Goal: Information Seeking & Learning: Learn about a topic

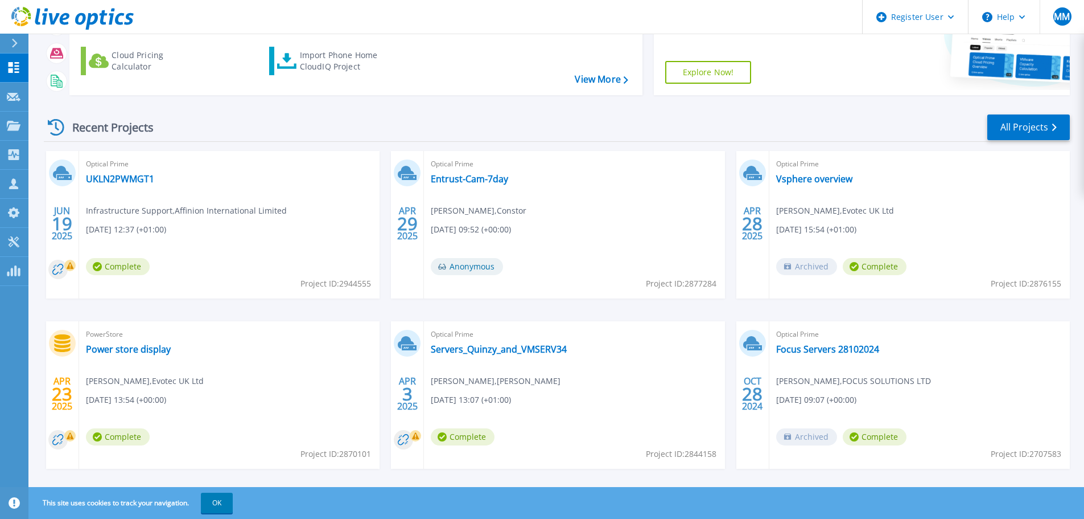
scroll to position [160, 0]
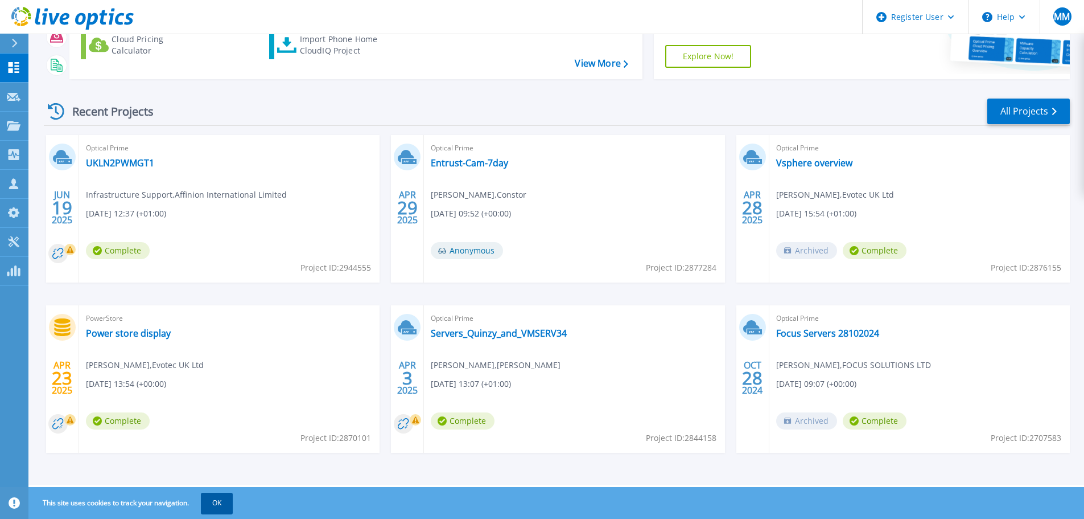
click at [215, 503] on button "OK" at bounding box center [217, 502] width 32 height 20
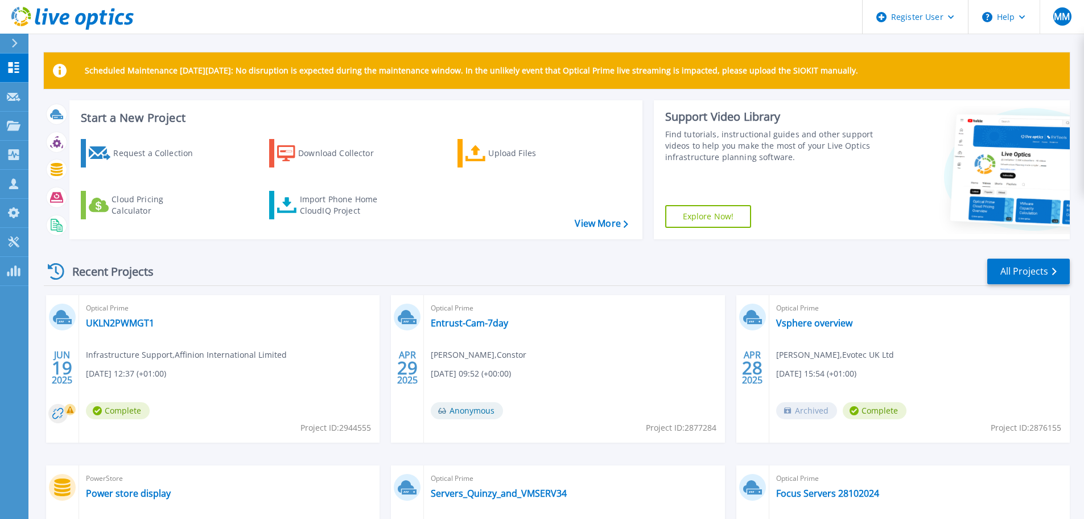
scroll to position [57, 0]
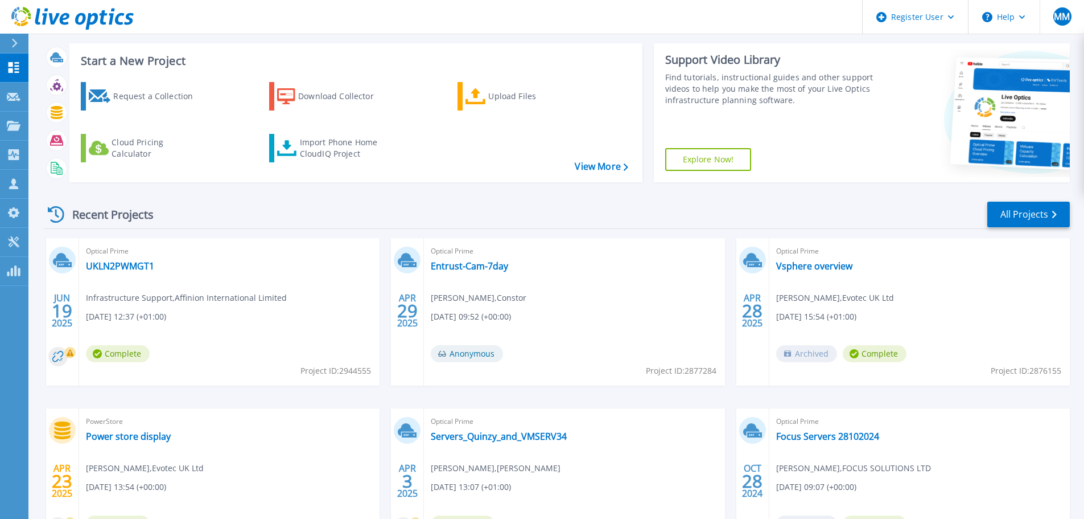
click at [758, 315] on span "28" at bounding box center [752, 311] width 20 height 10
click at [795, 262] on link "Vsphere overview" at bounding box center [814, 265] width 76 height 11
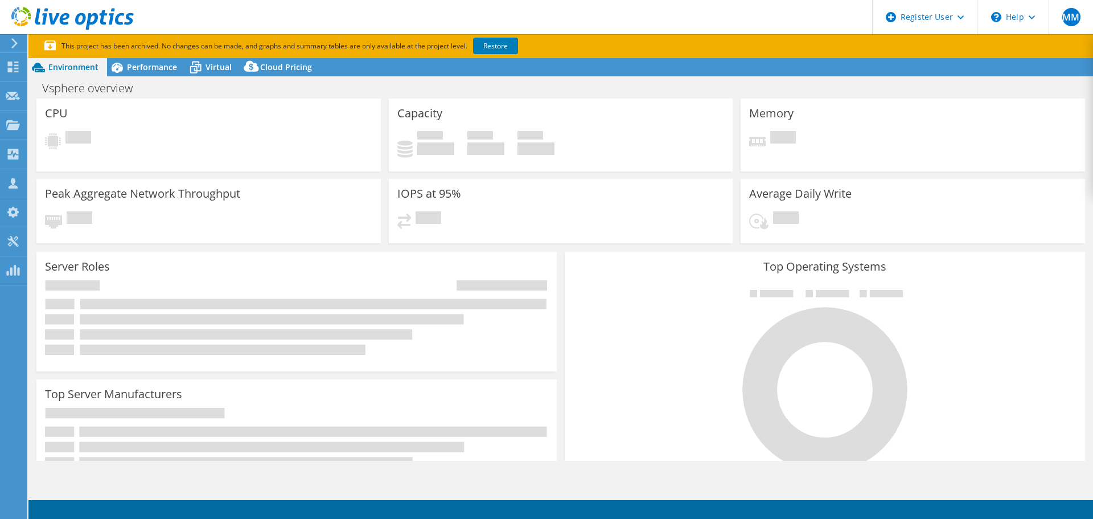
select select "USD"
select select "EULondon"
select select "GBP"
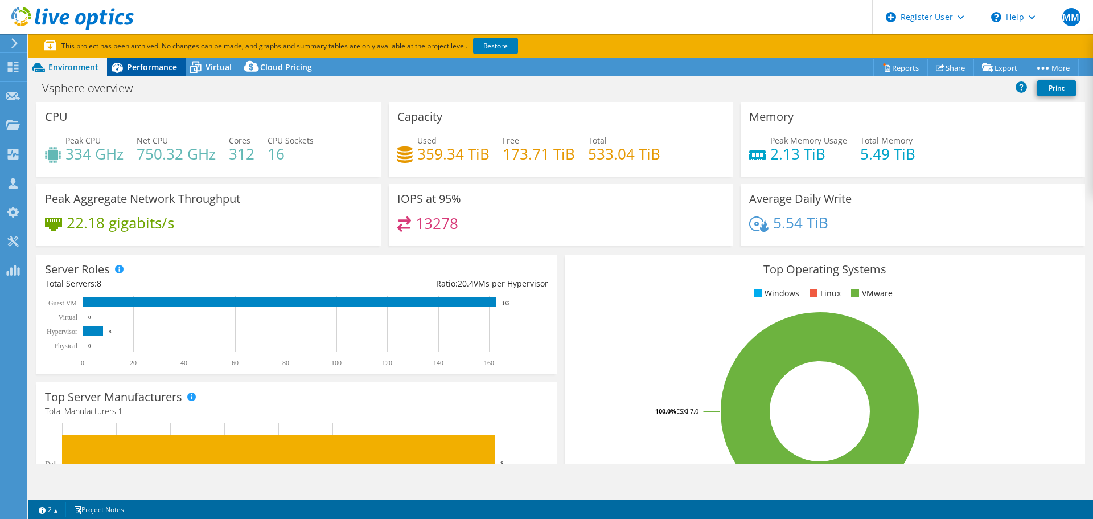
click at [157, 64] on span "Performance" at bounding box center [152, 66] width 50 height 11
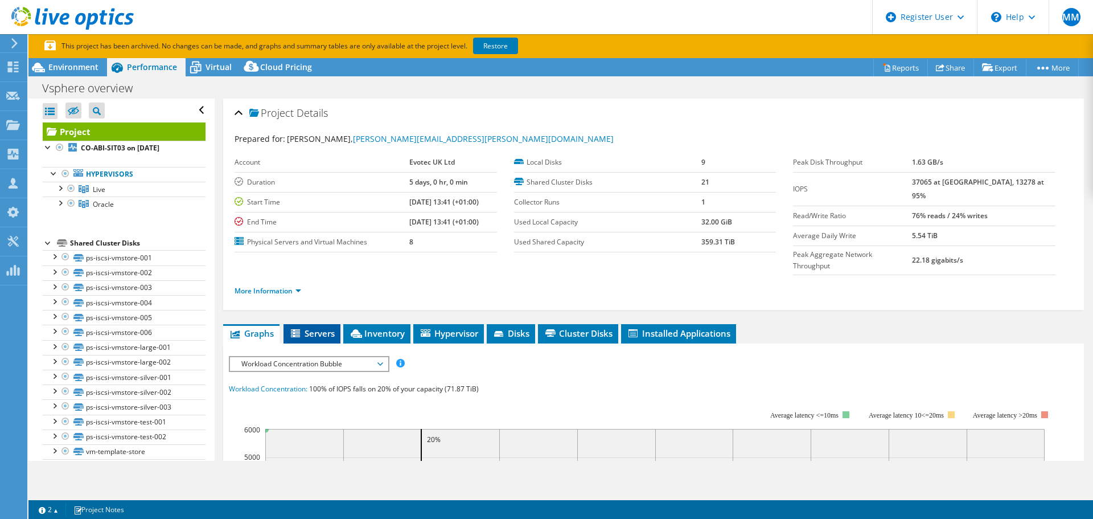
click at [324, 327] on span "Servers" at bounding box center [312, 332] width 46 height 11
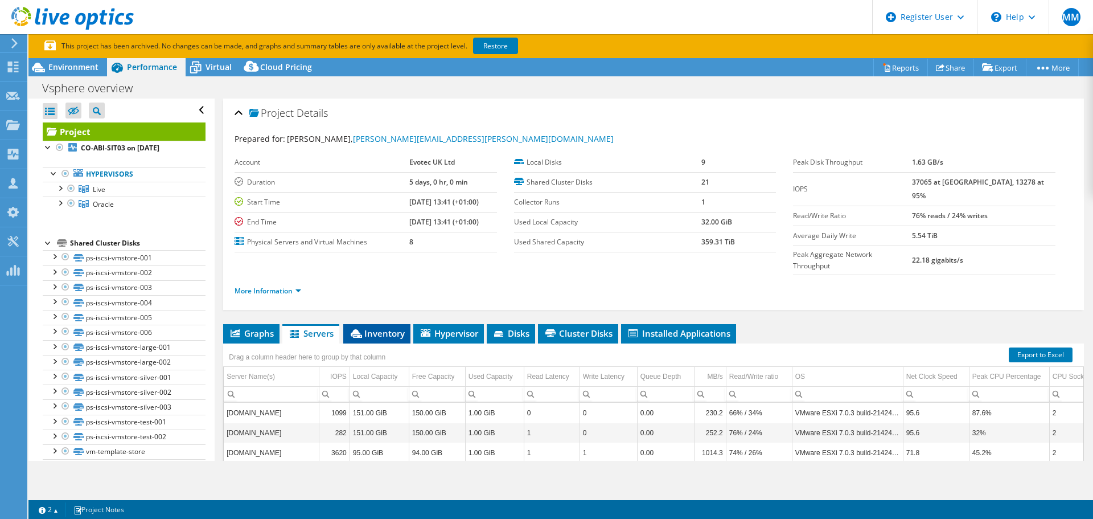
click at [383, 324] on li "Inventory" at bounding box center [376, 333] width 67 height 19
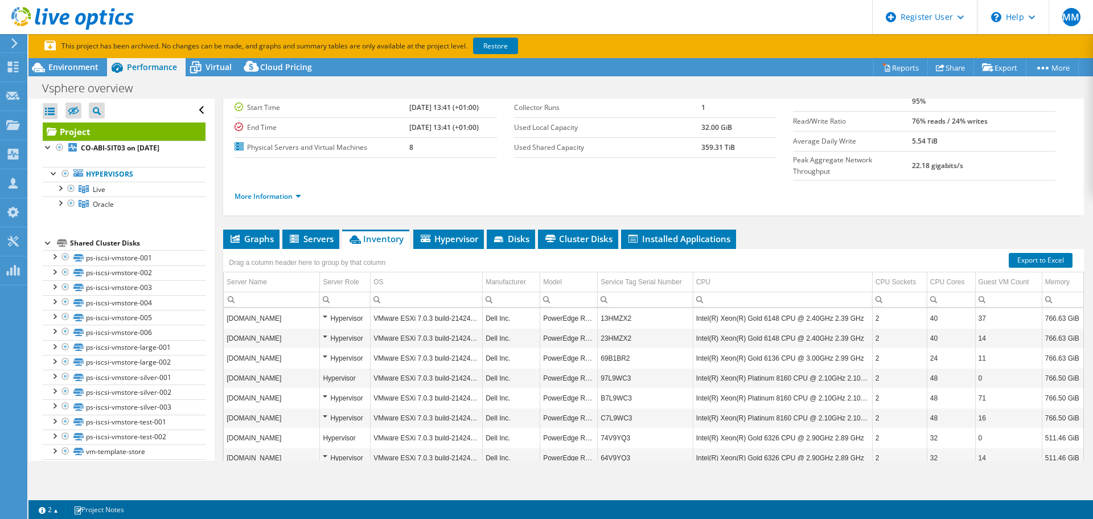
scroll to position [114, 0]
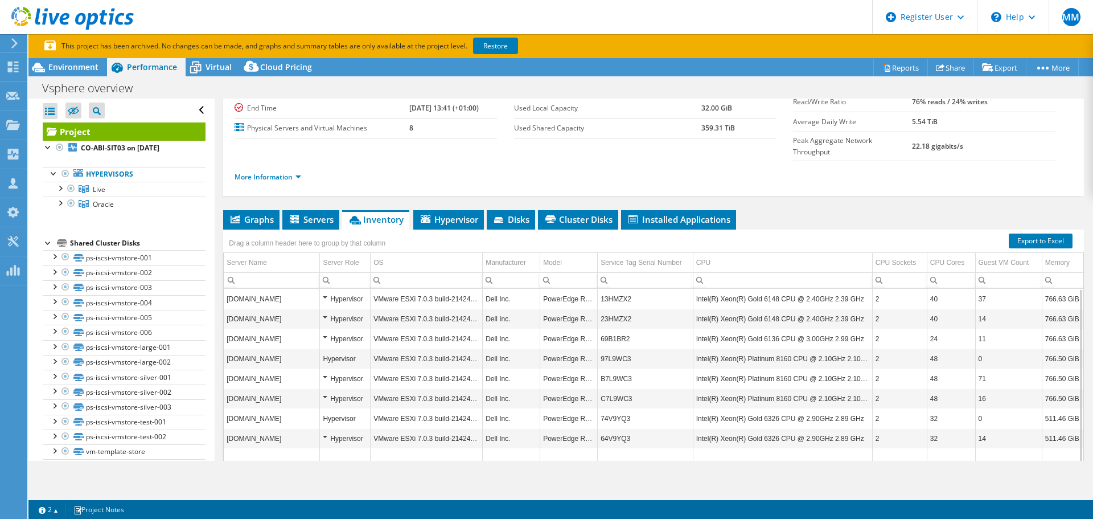
click at [606, 348] on td "97L9WC3" at bounding box center [646, 358] width 96 height 20
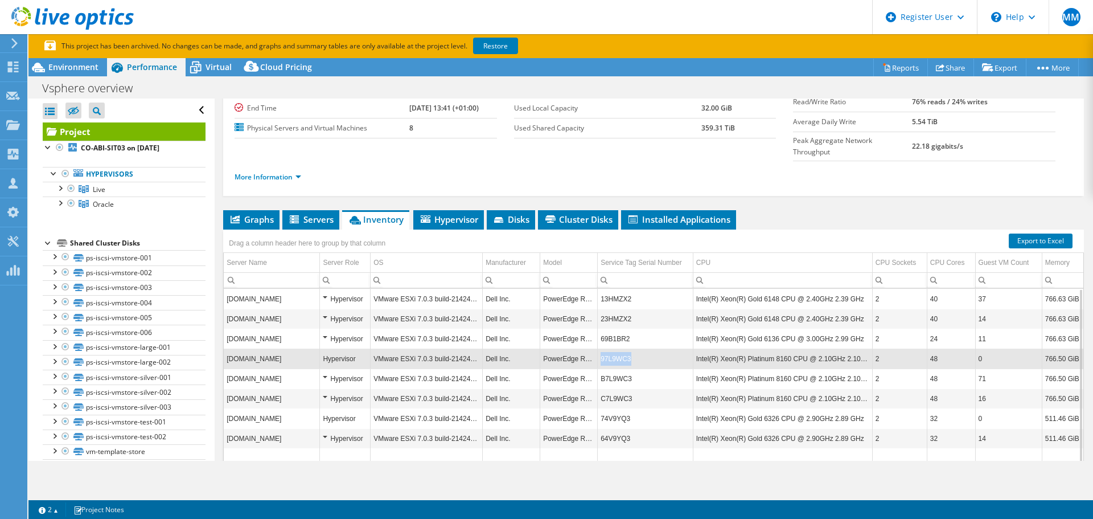
click at [606, 348] on td "97L9WC3" at bounding box center [646, 358] width 96 height 20
copy td "97L9WC3"
